Goal: Transaction & Acquisition: Book appointment/travel/reservation

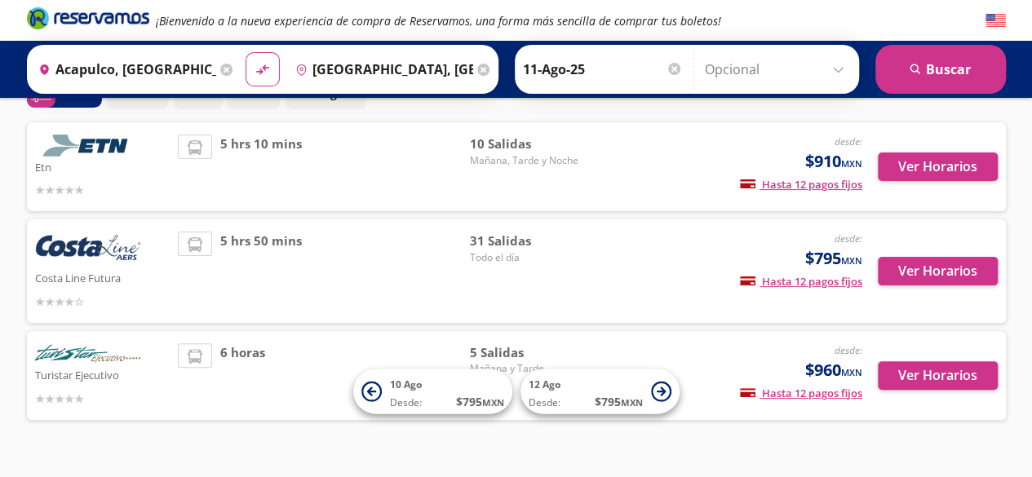
scroll to position [93, 0]
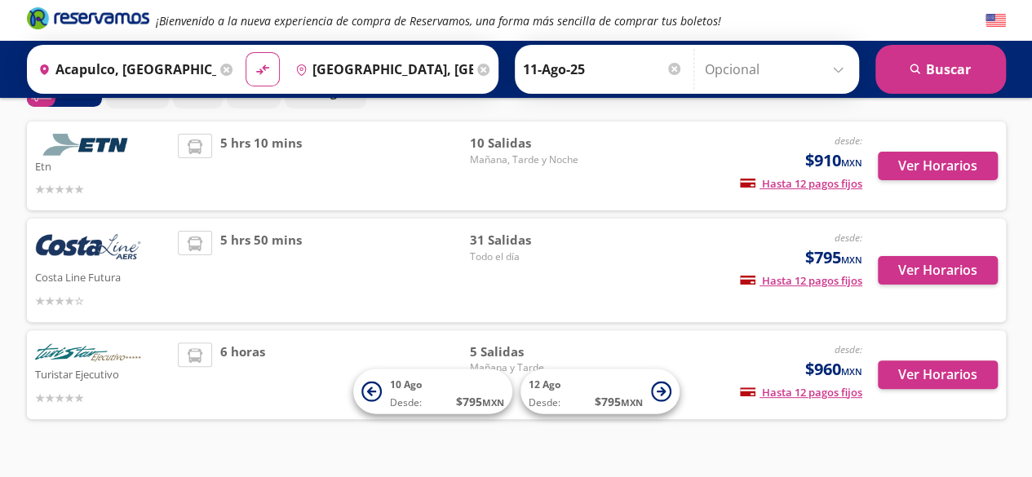
click at [83, 252] on img at bounding box center [88, 249] width 106 height 36
click at [932, 272] on button "Ver Horarios" at bounding box center [938, 270] width 120 height 29
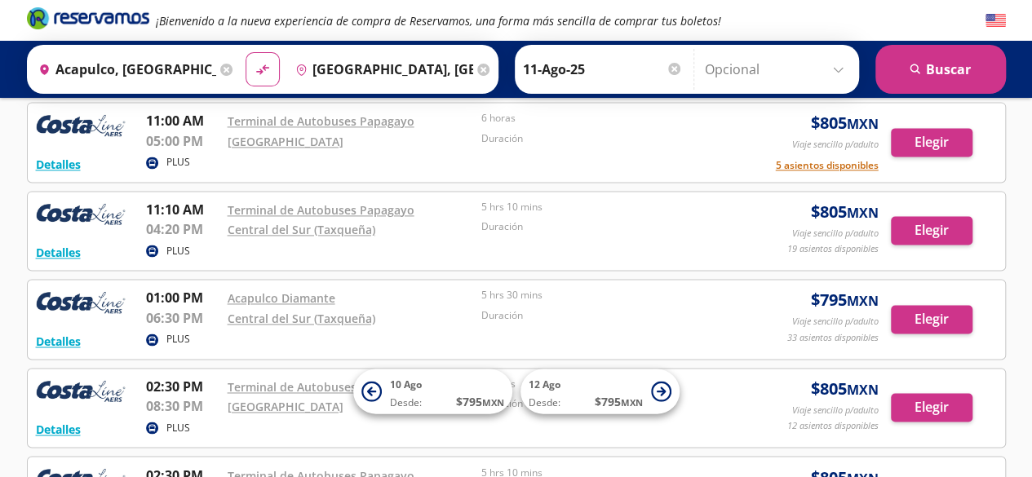
scroll to position [1076, 0]
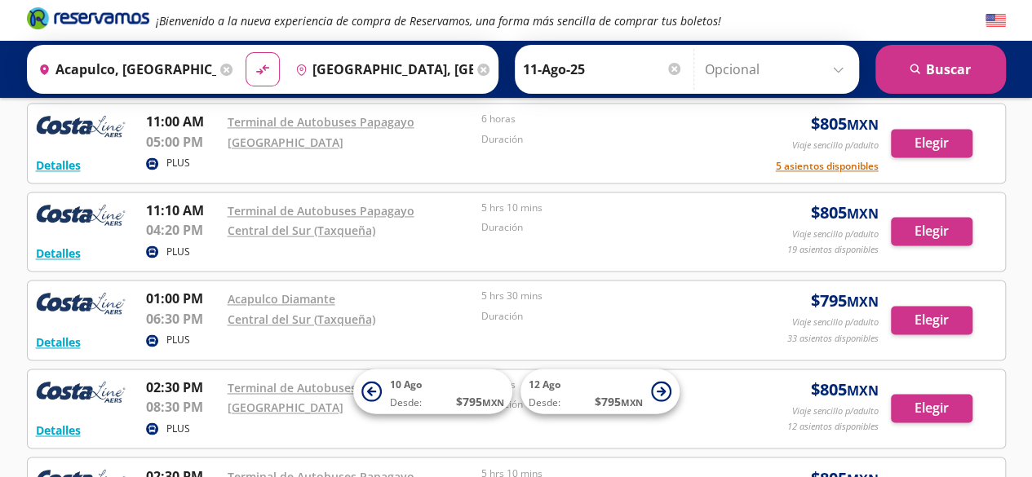
scroll to position [93, 0]
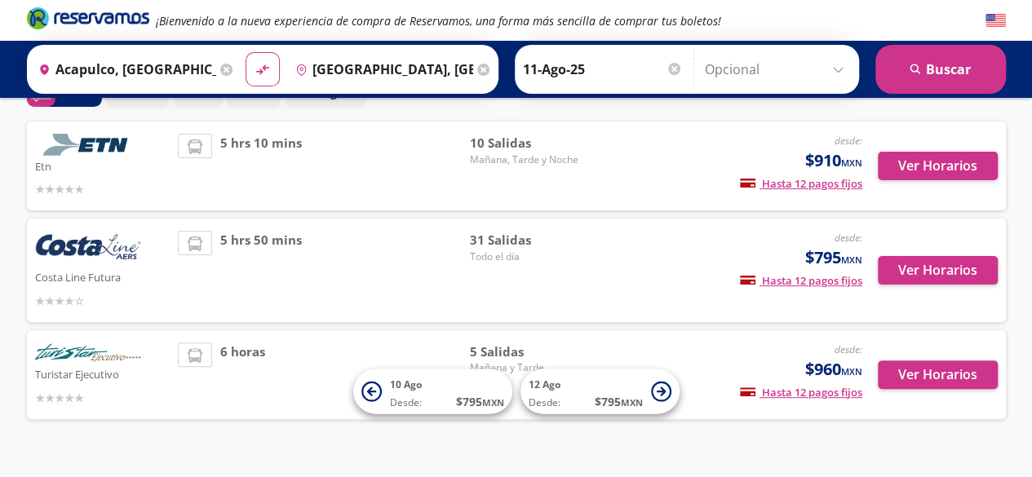
click at [51, 153] on img at bounding box center [88, 145] width 106 height 22
click at [94, 145] on img at bounding box center [88, 145] width 106 height 22
click at [941, 164] on button "Ver Horarios" at bounding box center [938, 166] width 120 height 29
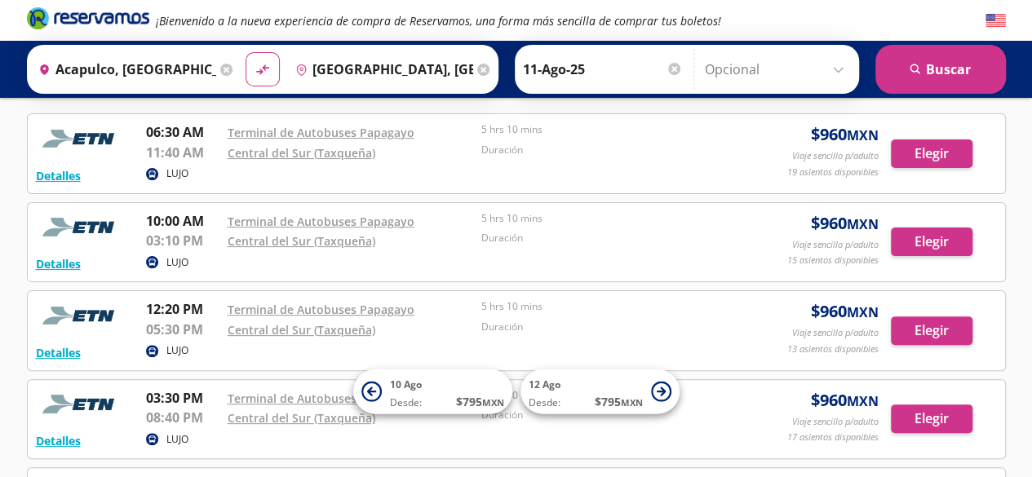
scroll to position [72, 0]
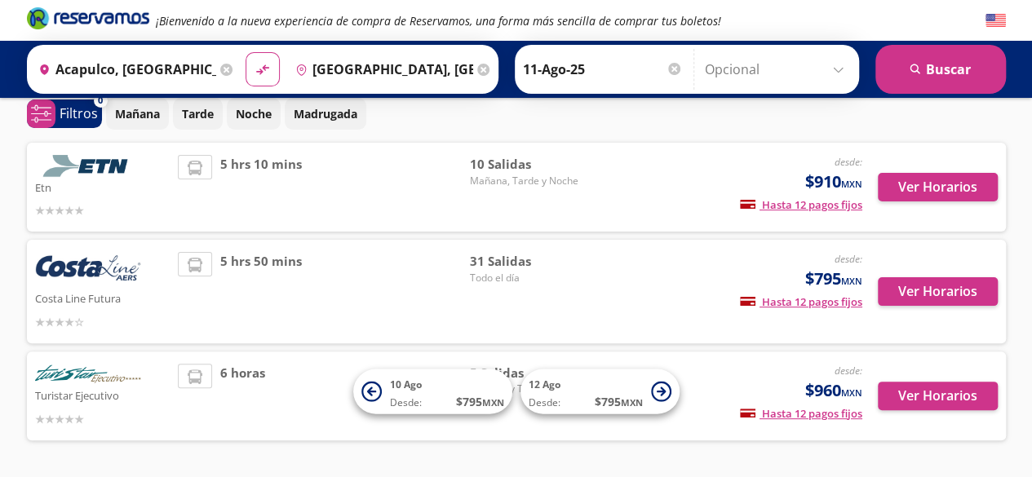
scroll to position [93, 0]
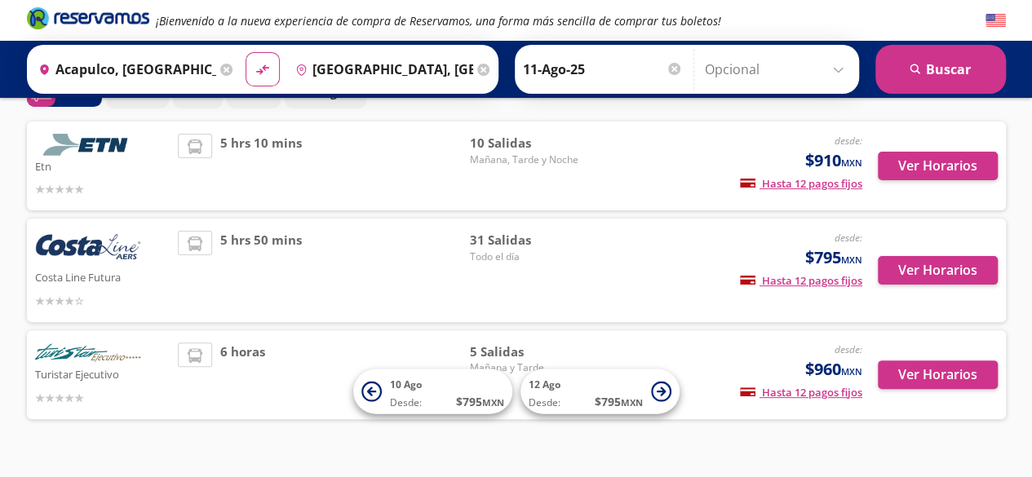
click at [80, 363] on img at bounding box center [88, 354] width 106 height 22
click at [940, 374] on button "Ver Horarios" at bounding box center [938, 375] width 120 height 29
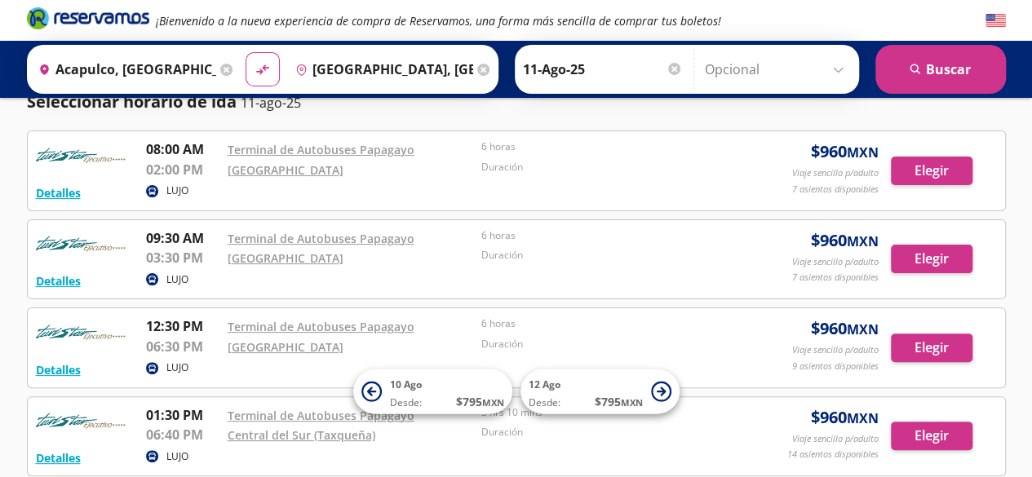
scroll to position [57, 0]
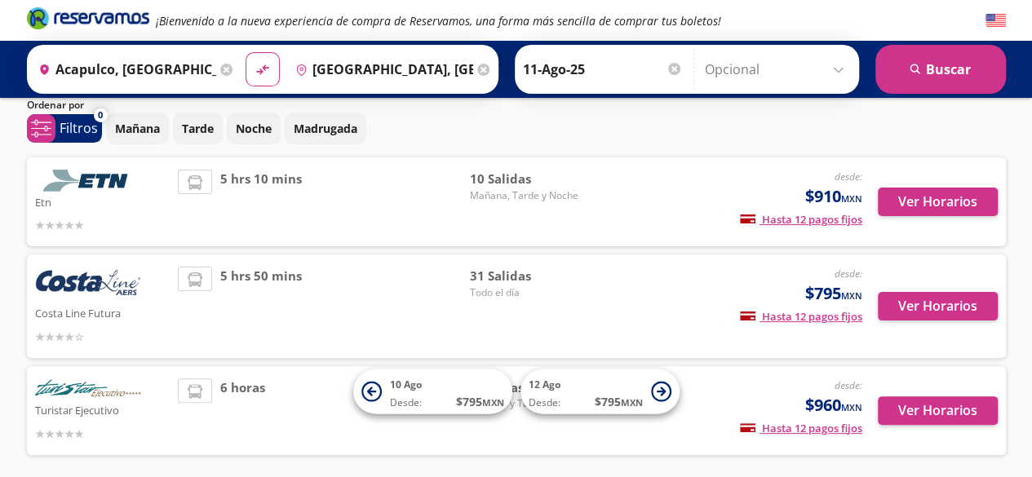
scroll to position [93, 0]
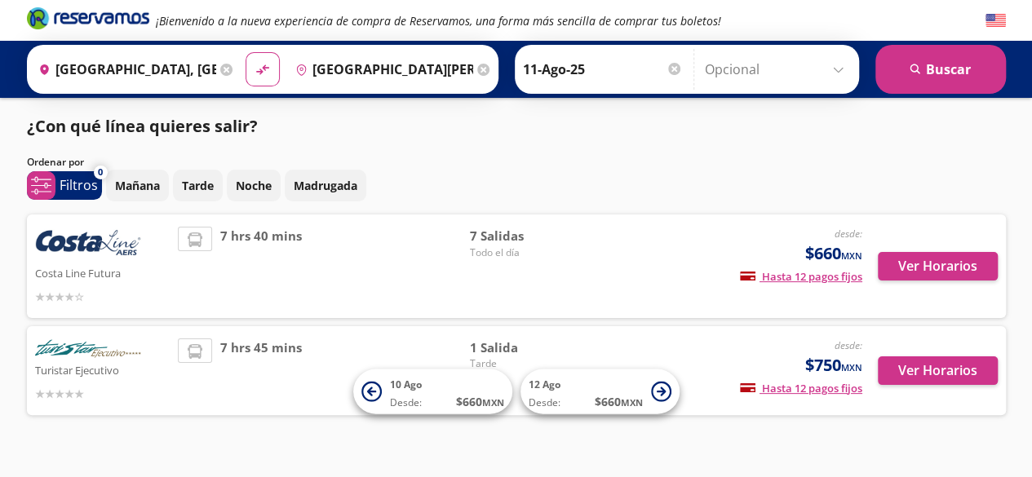
click at [179, 64] on input "[GEOGRAPHIC_DATA], [GEOGRAPHIC_DATA]" at bounding box center [124, 69] width 184 height 41
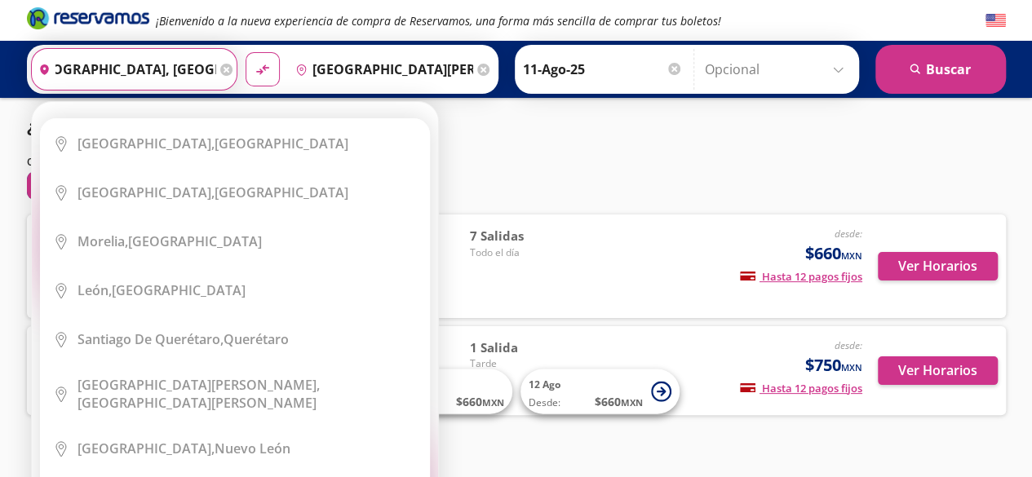
scroll to position [0, 69]
drag, startPoint x: 175, startPoint y: 68, endPoint x: 217, endPoint y: 68, distance: 41.6
click at [217, 68] on div "Origen heroicons:map-pin-20-solid Ciudad de México, Distrito Federal" at bounding box center [134, 69] width 206 height 42
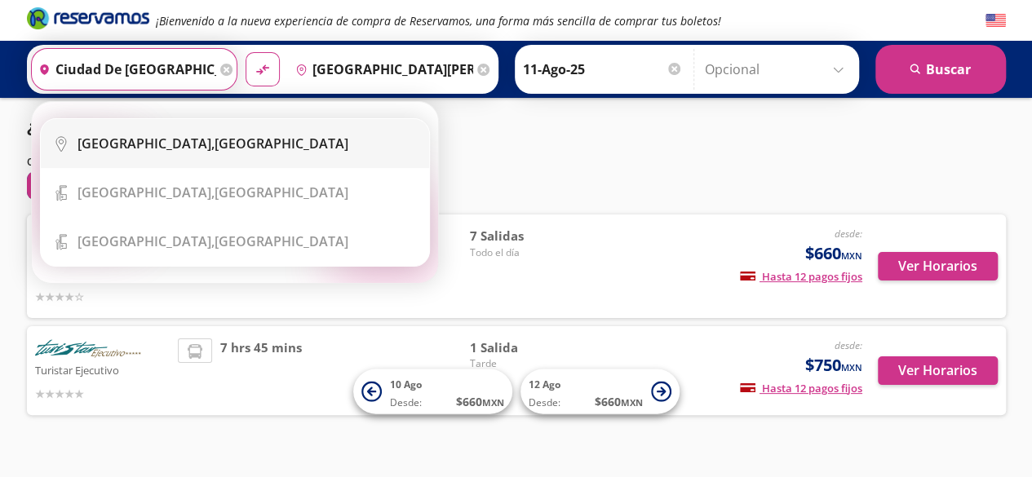
click at [246, 52] on button "material-symbols:compare-arrows-rounded" at bounding box center [263, 69] width 34 height 34
type input "Ciudad Altamirano, Guerrero"
type input "[GEOGRAPHIC_DATA], [GEOGRAPHIC_DATA]"
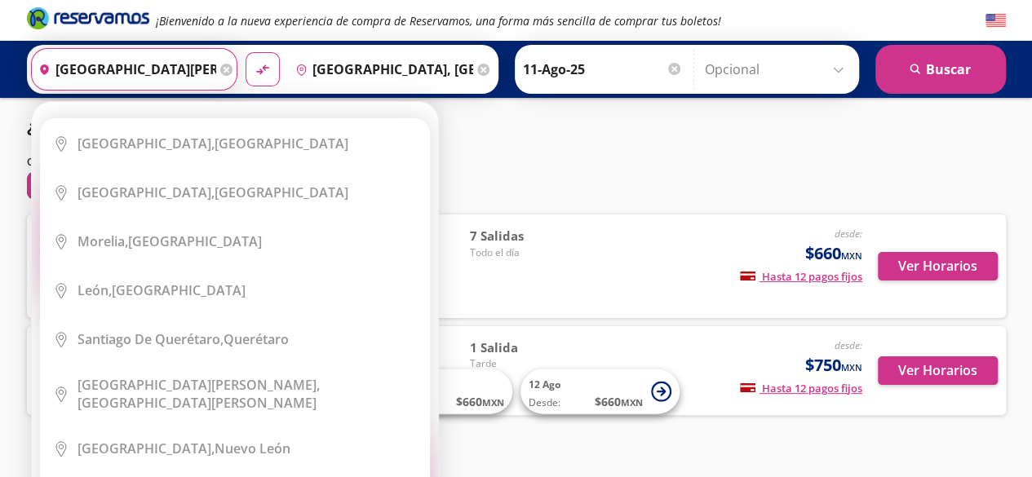
click at [166, 64] on input "Ciudad Altamirano, Guerrero" at bounding box center [124, 69] width 184 height 41
click at [185, 65] on input "Ciudad Altamirano, Guerrero" at bounding box center [124, 69] width 184 height 41
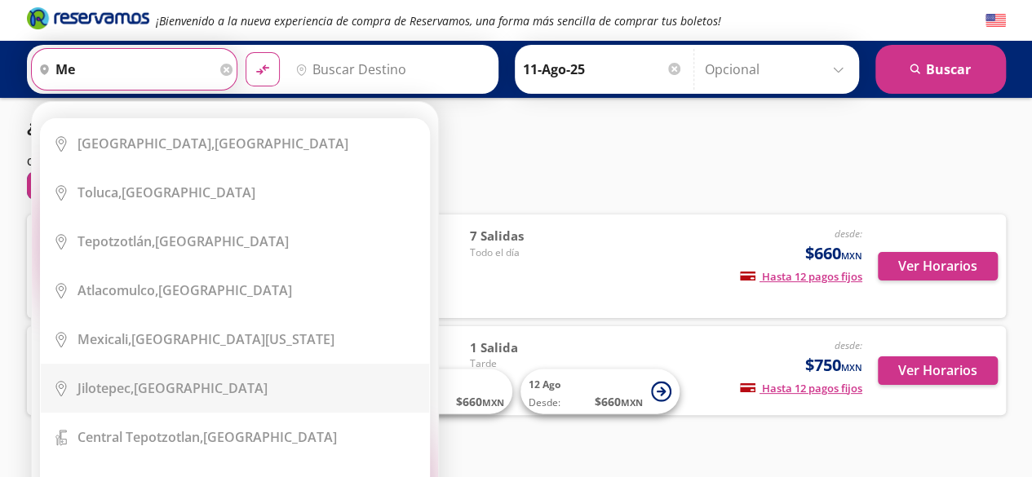
type input "m"
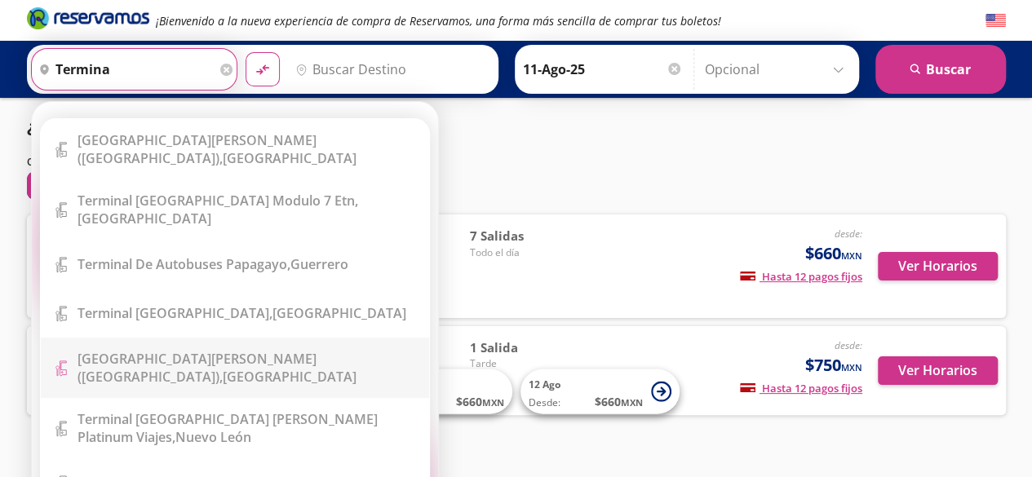
type input "terminal"
drag, startPoint x: 139, startPoint y: 64, endPoint x: 42, endPoint y: 89, distance: 99.3
click at [42, 89] on input "terminal" at bounding box center [124, 69] width 184 height 41
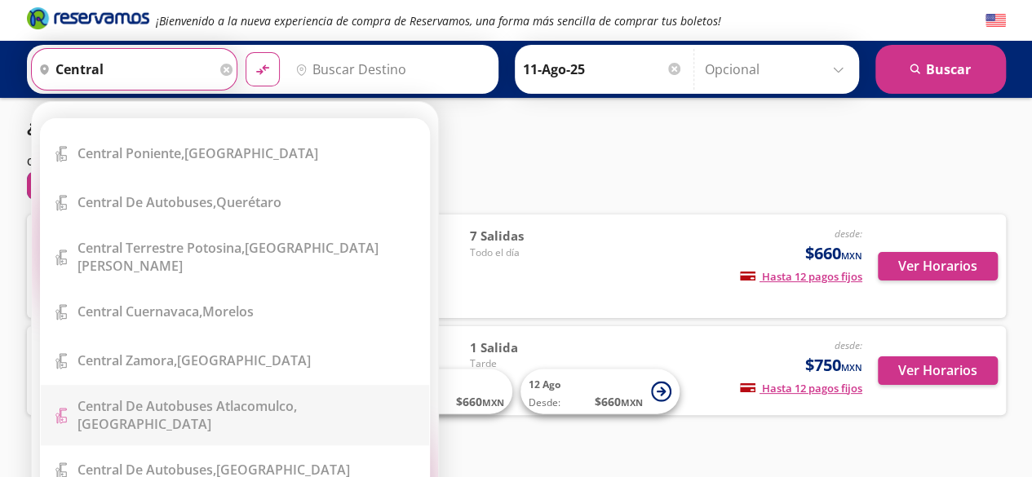
scroll to position [534, 0]
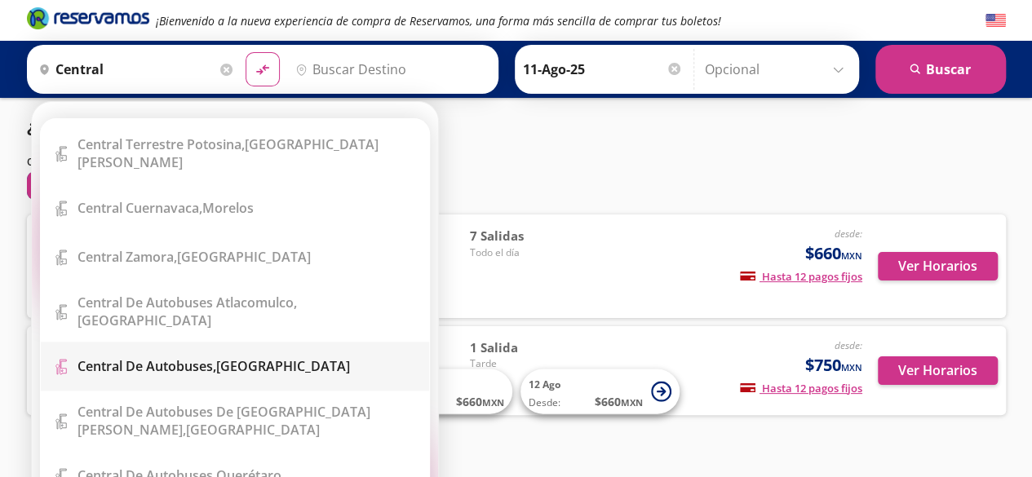
click at [240, 357] on div "Central de Autobuses, México" at bounding box center [213, 366] width 272 height 18
type input "Central de Autobuses, México"
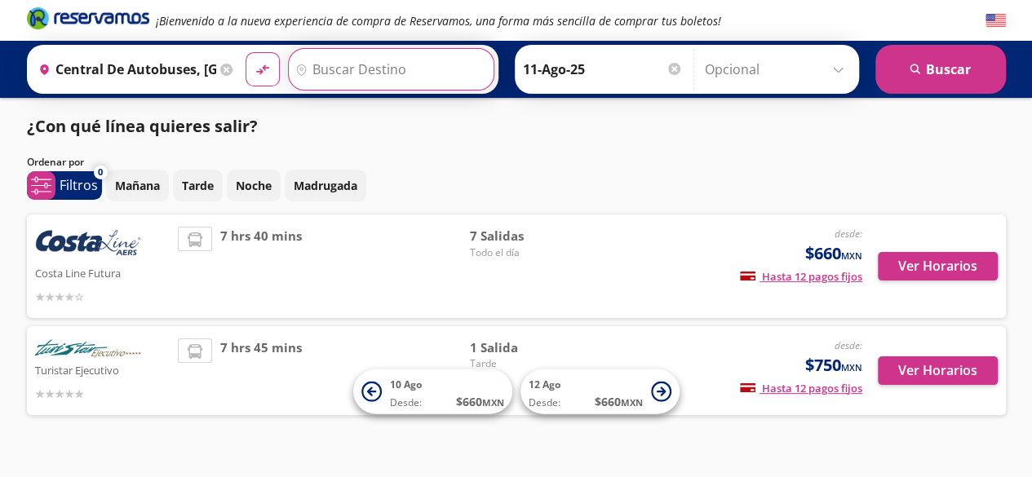
click at [377, 56] on input "Destino" at bounding box center [389, 69] width 201 height 41
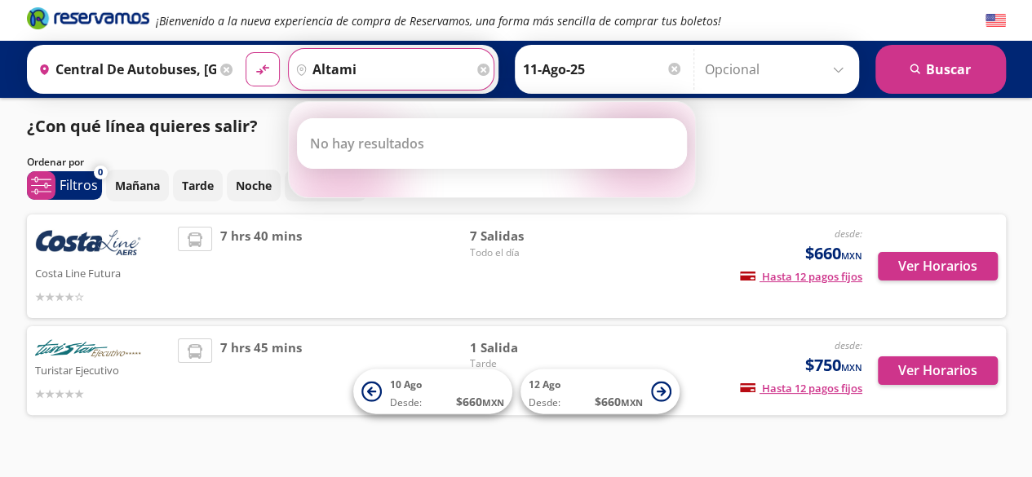
type input "altami"
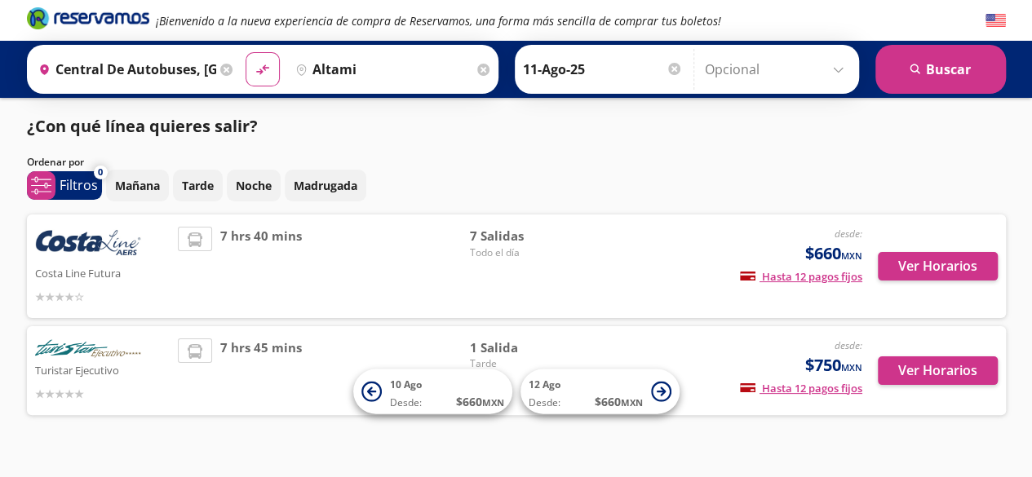
click at [220, 69] on icon at bounding box center [226, 70] width 12 height 12
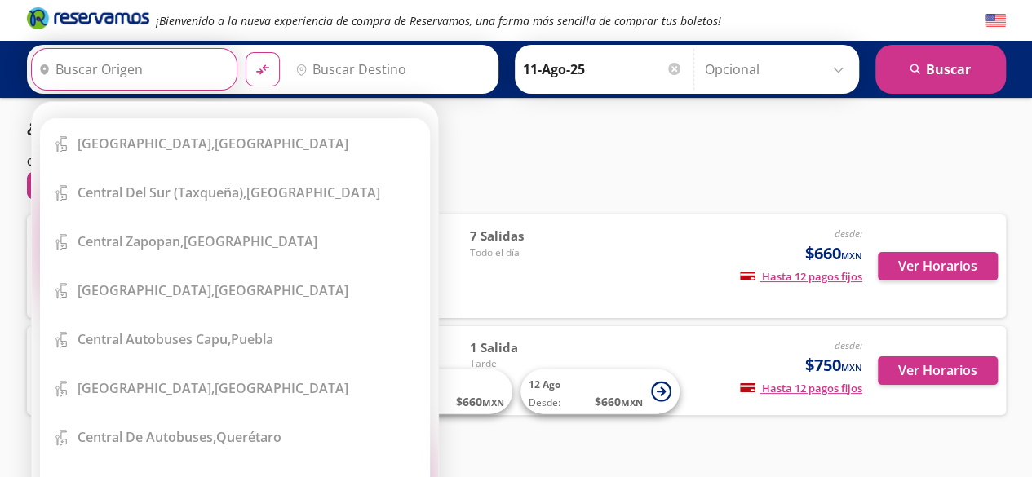
click at [630, 172] on div "Mañana Tarde Noche Madrugada" at bounding box center [556, 186] width 900 height 32
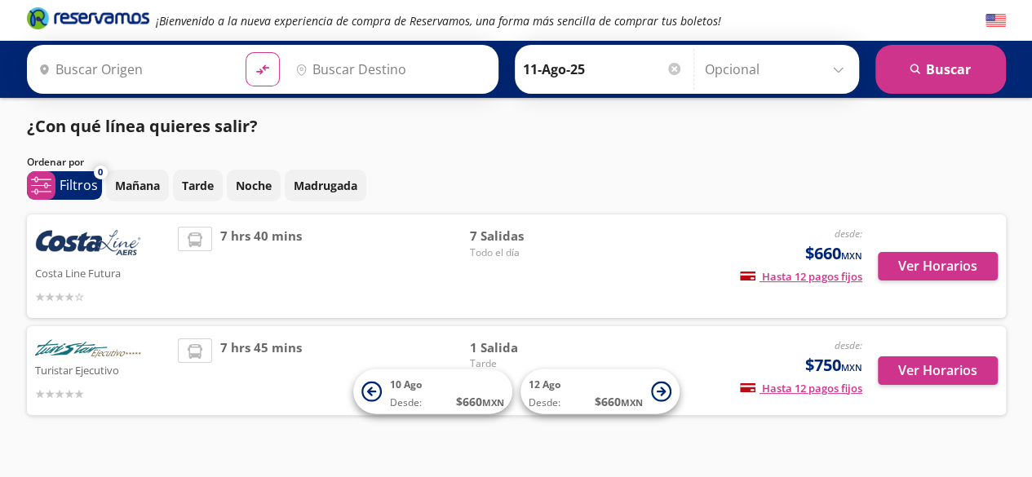
click at [66, 346] on img at bounding box center [88, 349] width 106 height 22
click at [954, 383] on button "Ver Horarios" at bounding box center [938, 370] width 120 height 29
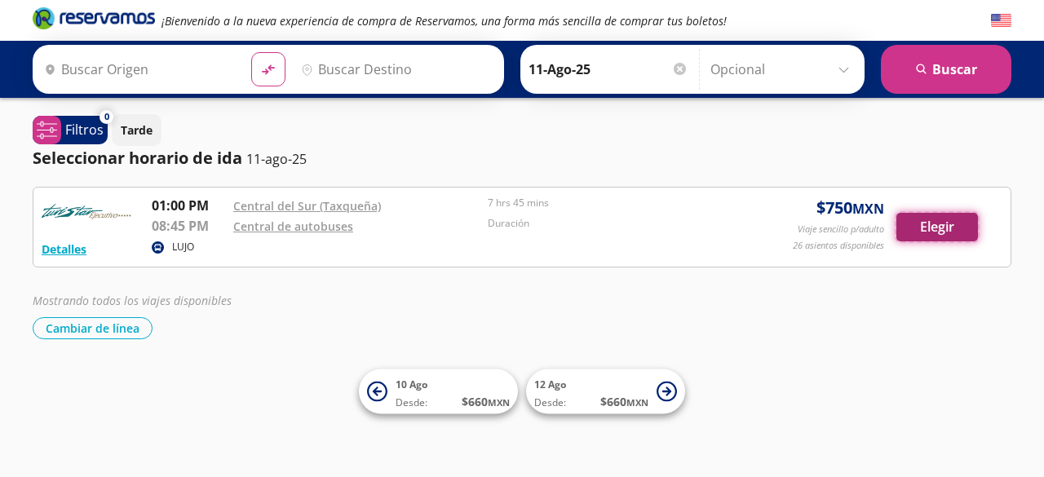
click at [926, 218] on button "Elegir" at bounding box center [937, 227] width 82 height 29
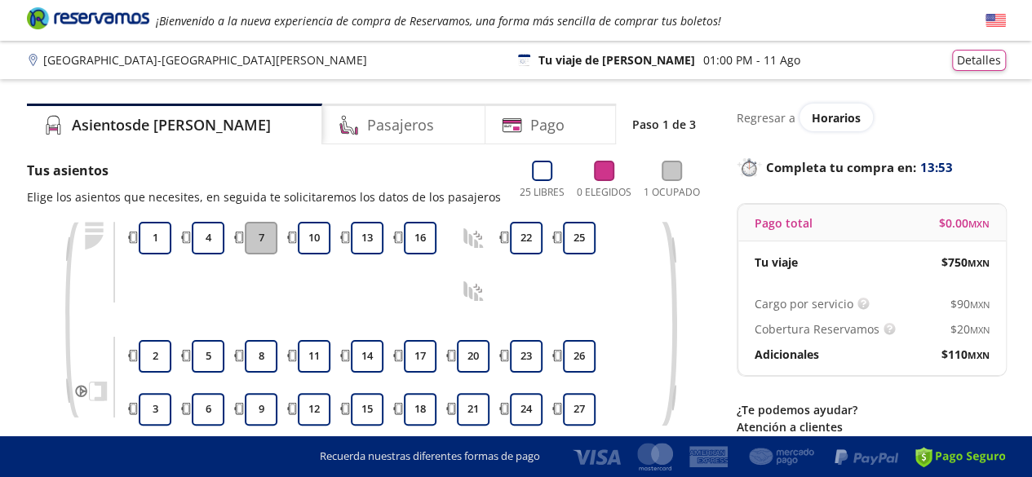
scroll to position [55, 0]
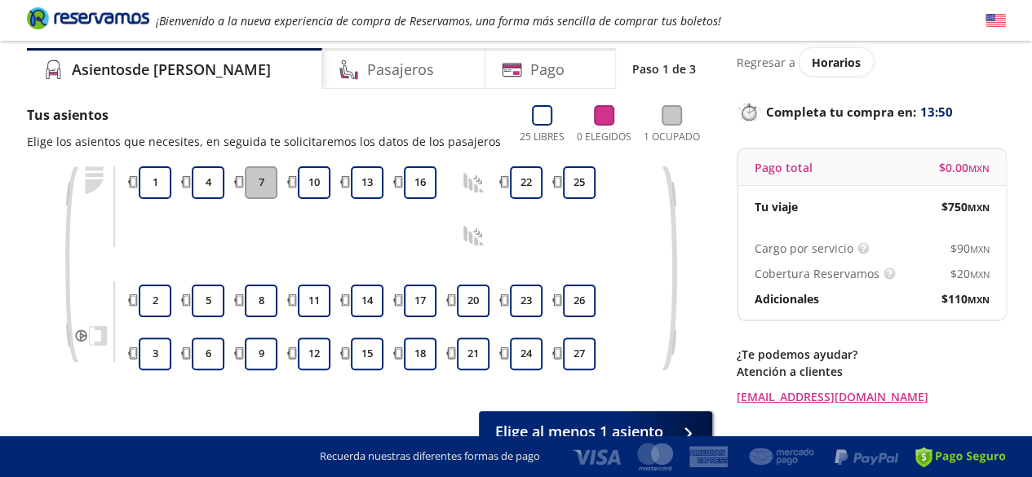
click at [476, 244] on icon at bounding box center [473, 236] width 20 height 20
click at [475, 306] on button "20" at bounding box center [473, 301] width 33 height 33
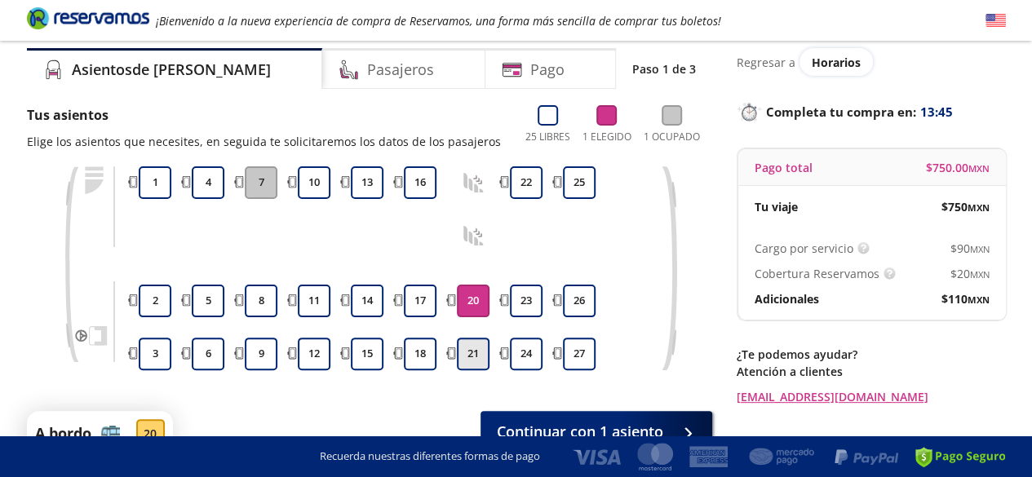
click at [476, 342] on button "21" at bounding box center [473, 354] width 33 height 33
